Goal: Transaction & Acquisition: Purchase product/service

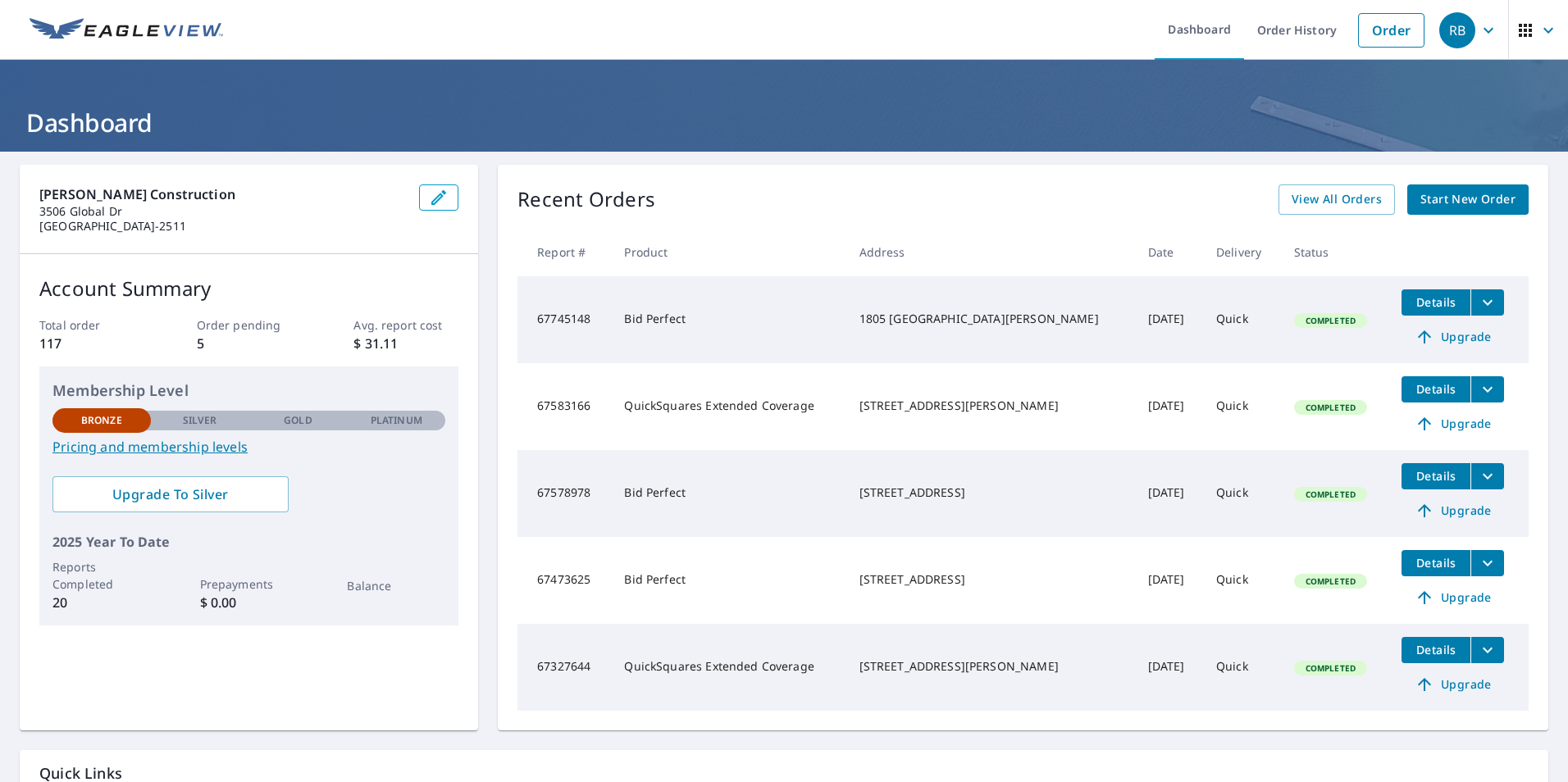
click at [1469, 199] on span "Start New Order" at bounding box center [1468, 199] width 95 height 20
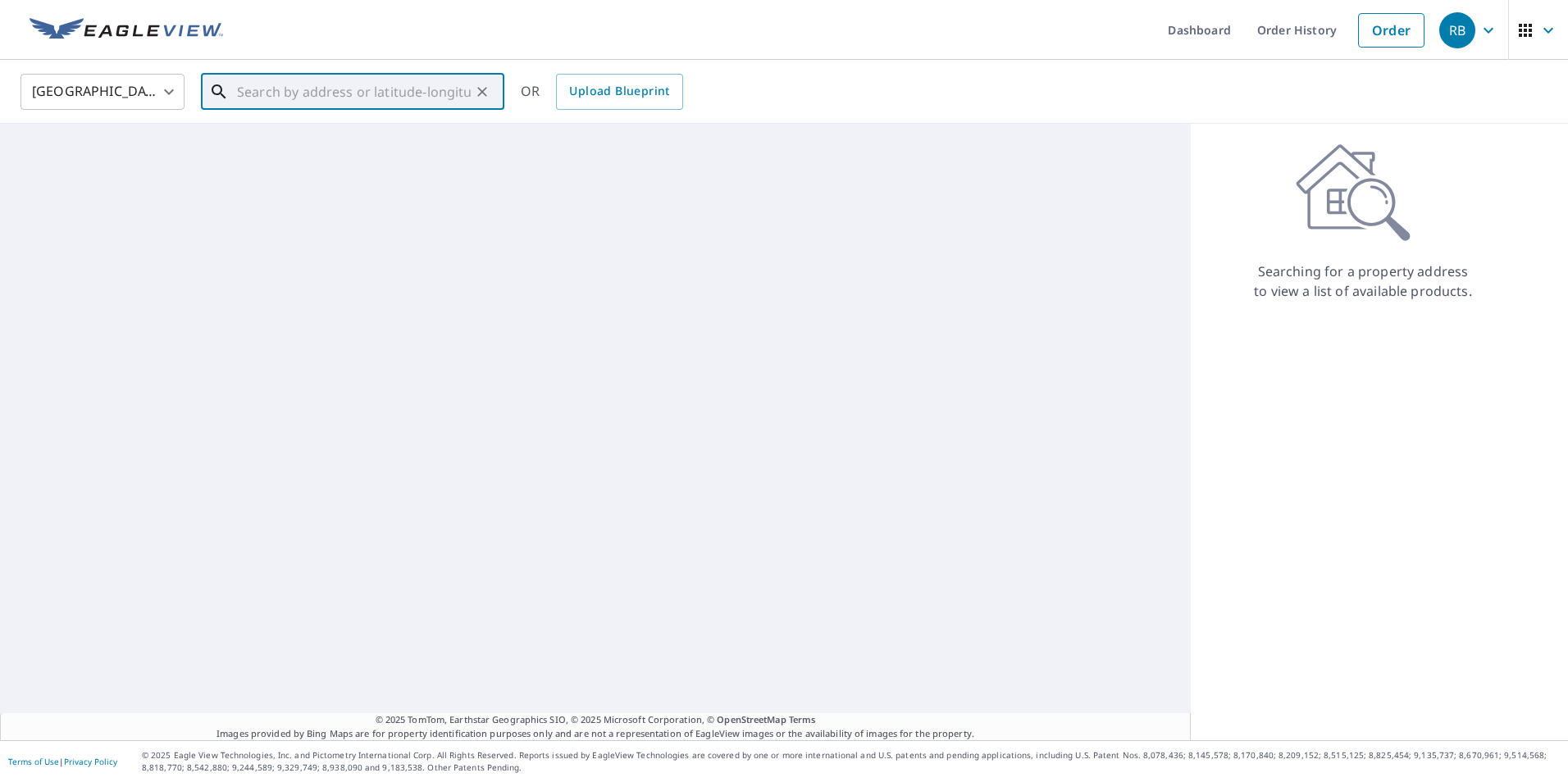
click at [345, 99] on input "text" at bounding box center [354, 92] width 234 height 46
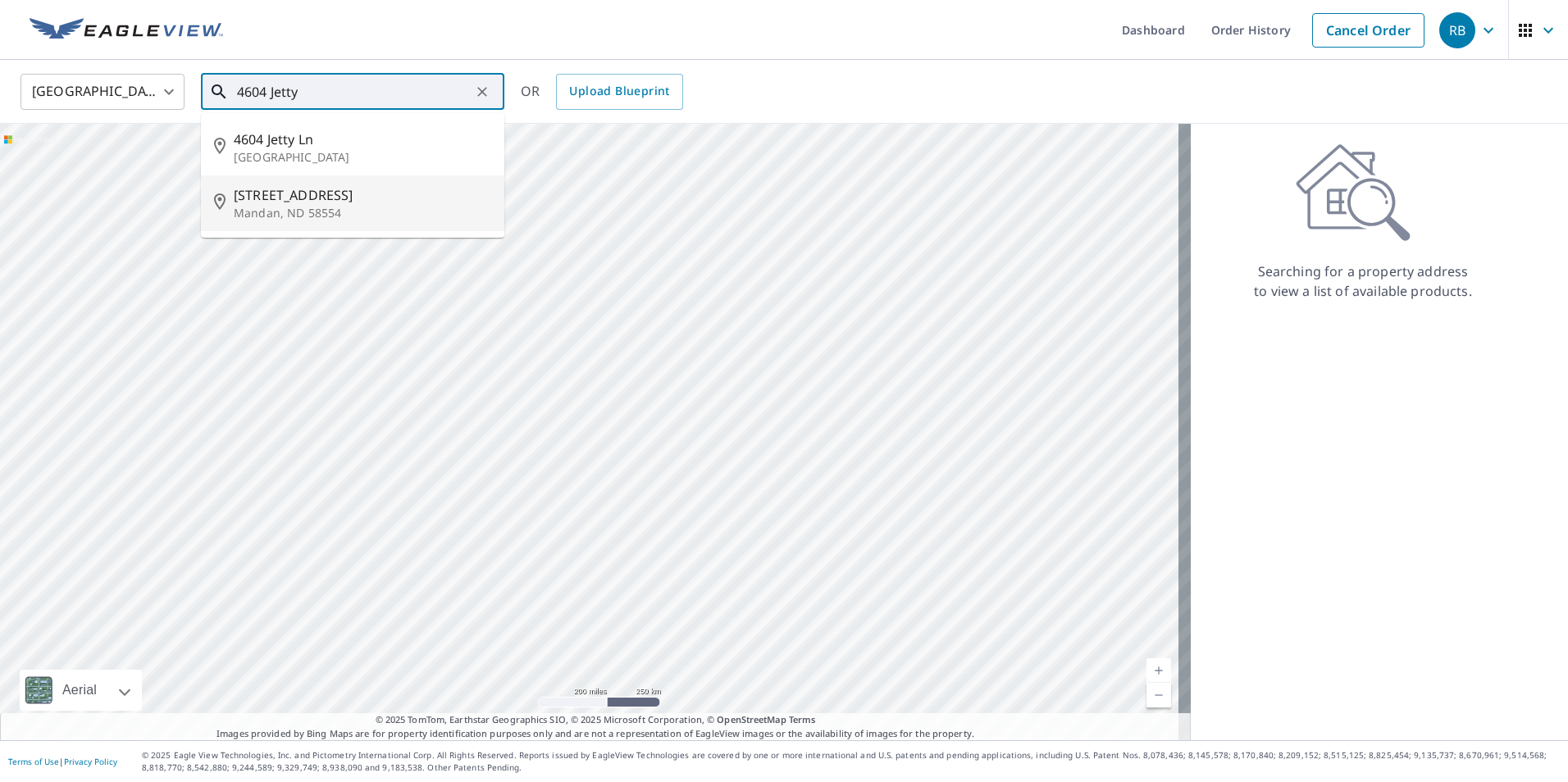
click at [351, 196] on span "[STREET_ADDRESS]" at bounding box center [363, 195] width 258 height 20
type input "[STREET_ADDRESS][PERSON_NAME]"
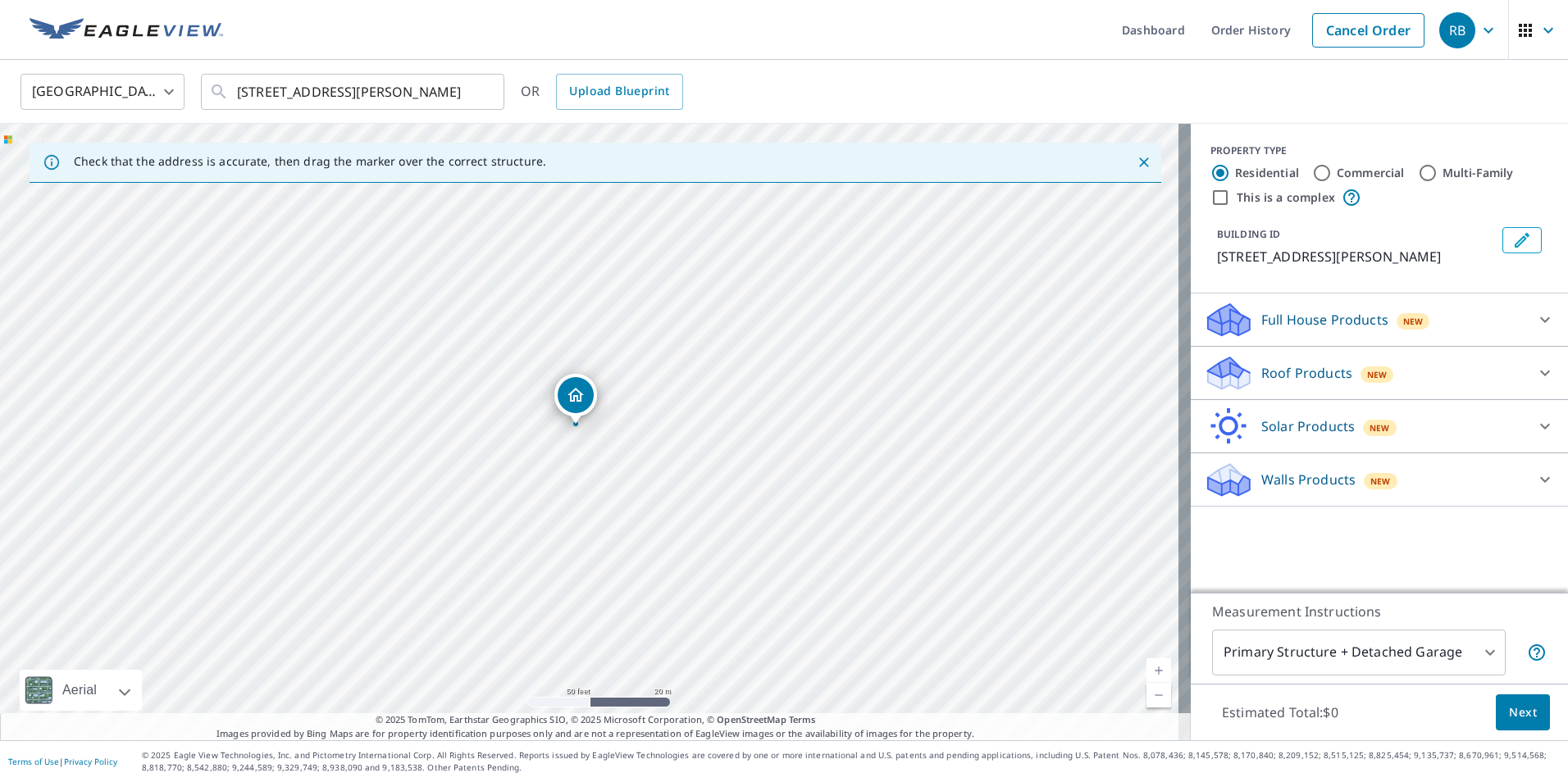
drag, startPoint x: 733, startPoint y: 418, endPoint x: 717, endPoint y: 412, distance: 17.1
click at [717, 412] on div "[STREET_ADDRESS][PERSON_NAME]" at bounding box center [595, 432] width 1190 height 617
drag, startPoint x: 582, startPoint y: 600, endPoint x: 634, endPoint y: 557, distance: 67.5
click at [634, 557] on div "[STREET_ADDRESS][PERSON_NAME]" at bounding box center [595, 432] width 1190 height 617
drag, startPoint x: 684, startPoint y: 431, endPoint x: 696, endPoint y: 419, distance: 17.0
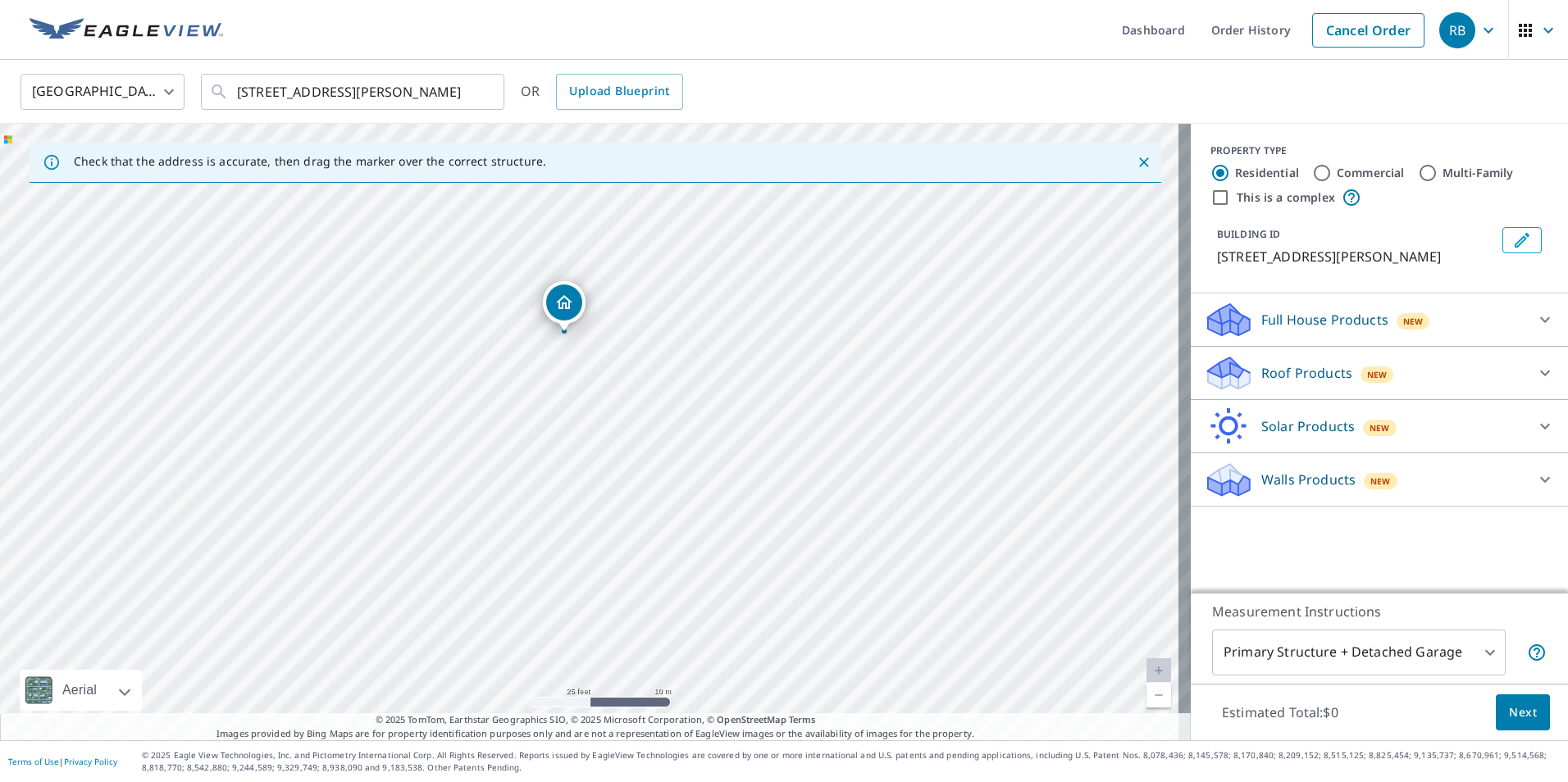
click at [708, 415] on div "[STREET_ADDRESS][PERSON_NAME]" at bounding box center [595, 432] width 1190 height 617
drag, startPoint x: 557, startPoint y: 541, endPoint x: 565, endPoint y: 547, distance: 10.0
click at [565, 547] on div "[STREET_ADDRESS][PERSON_NAME]" at bounding box center [595, 432] width 1190 height 617
drag, startPoint x: 656, startPoint y: 498, endPoint x: 619, endPoint y: 452, distance: 59.0
click at [619, 452] on div "[STREET_ADDRESS][PERSON_NAME]" at bounding box center [595, 432] width 1190 height 617
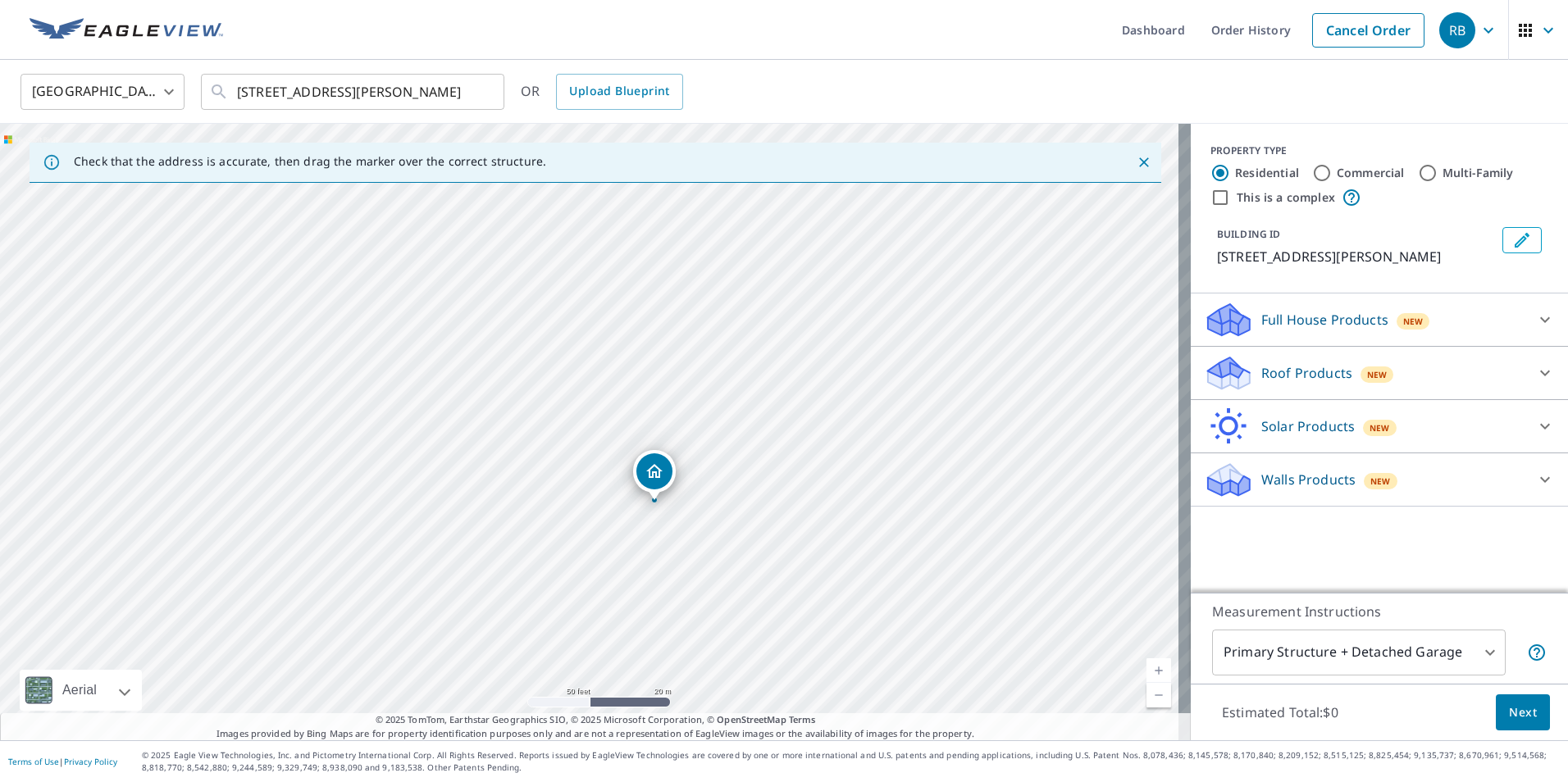
drag, startPoint x: 771, startPoint y: 351, endPoint x: 772, endPoint y: 491, distance: 140.0
click at [772, 491] on div "[STREET_ADDRESS][PERSON_NAME]" at bounding box center [595, 432] width 1190 height 617
click at [1540, 371] on icon at bounding box center [1545, 373] width 20 height 20
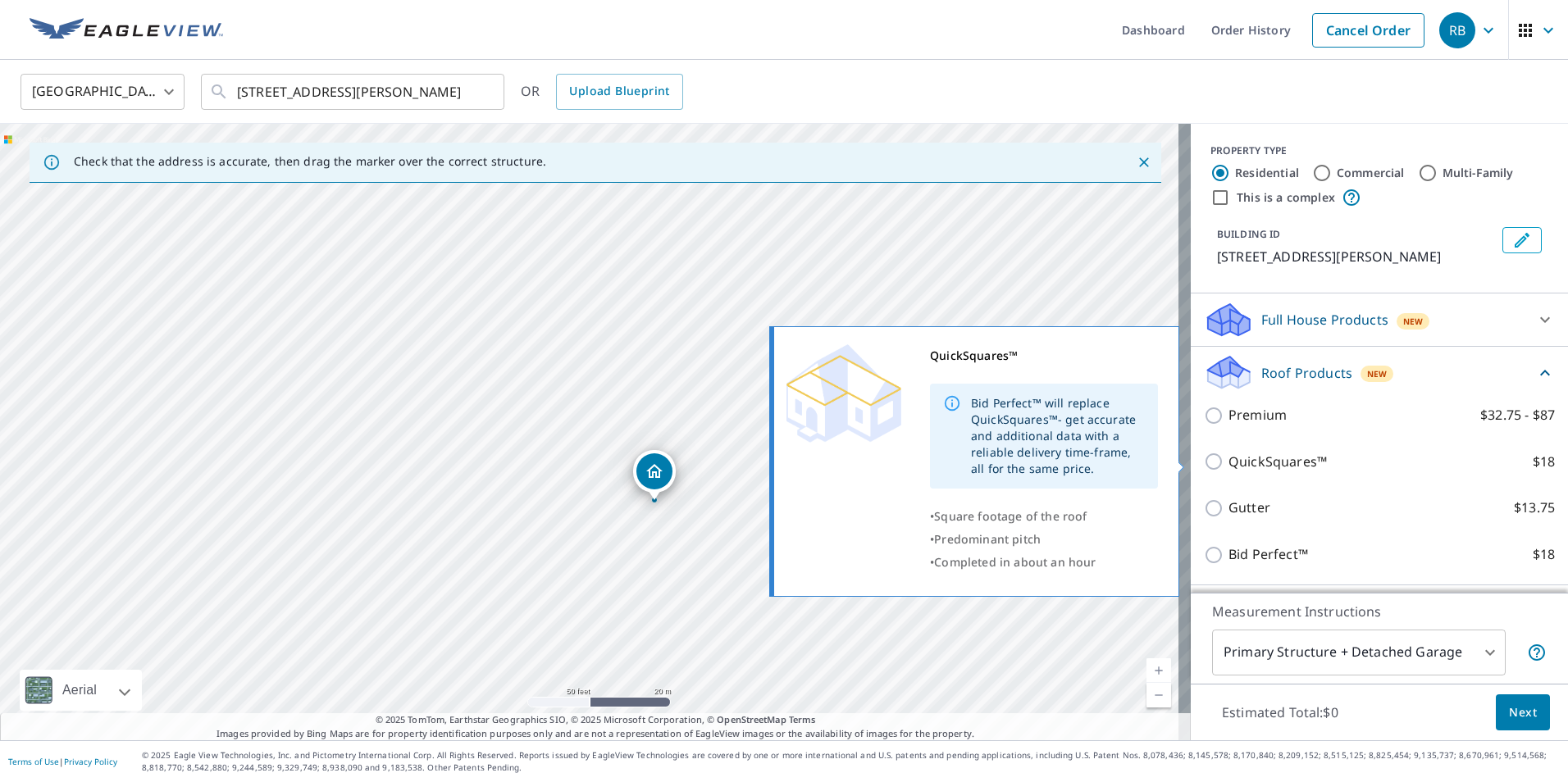
click at [1204, 459] on input "QuickSquares™ $18" at bounding box center [1216, 461] width 25 height 20
checkbox input "true"
